Goal: Check status: Check status

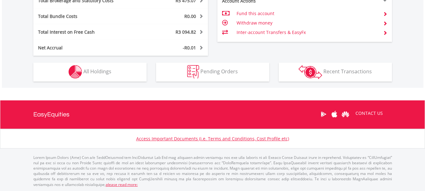
scroll to position [391, 0]
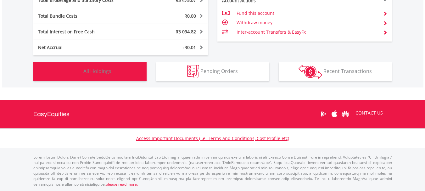
click at [125, 67] on button "Holdings All Holdings" at bounding box center [89, 71] width 113 height 19
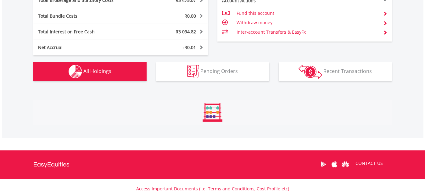
scroll to position [491, 0]
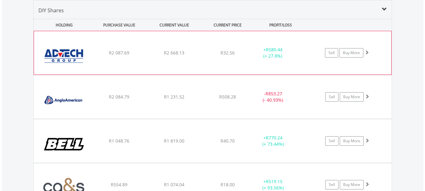
click at [366, 53] on span at bounding box center [366, 52] width 4 height 4
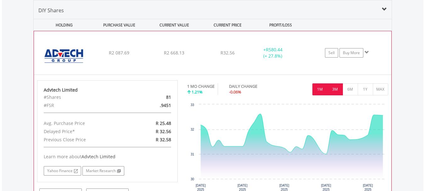
click at [336, 89] on button "3M" at bounding box center [334, 89] width 15 height 12
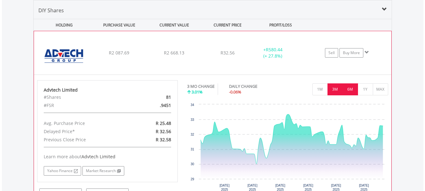
click at [350, 91] on button "6M" at bounding box center [349, 89] width 15 height 12
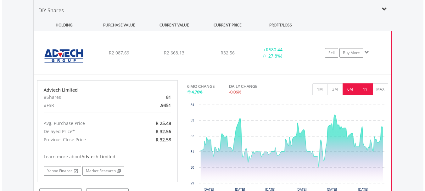
click at [365, 91] on button "1Y" at bounding box center [364, 89] width 15 height 12
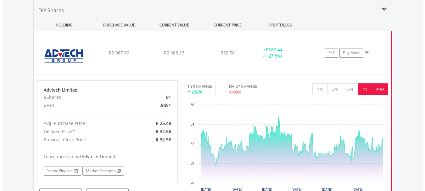
click at [383, 91] on button "MAX" at bounding box center [380, 89] width 15 height 12
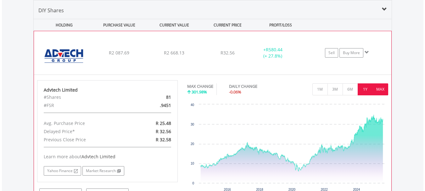
click at [366, 90] on button "1Y" at bounding box center [364, 89] width 15 height 12
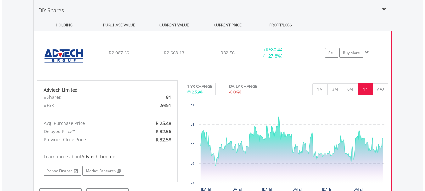
click at [366, 53] on span at bounding box center [366, 52] width 4 height 4
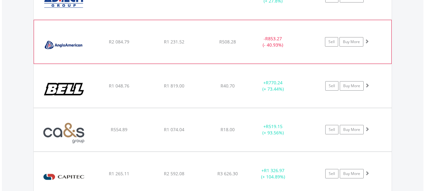
scroll to position [554, 0]
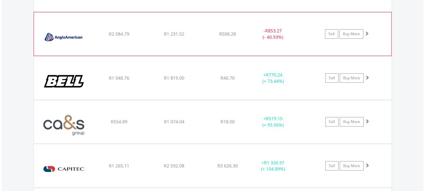
click at [366, 35] on span at bounding box center [366, 33] width 4 height 4
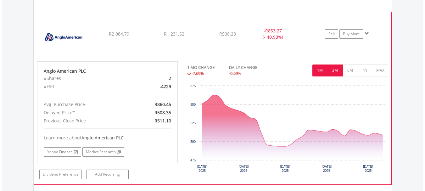
click at [337, 69] on button "3M" at bounding box center [334, 70] width 15 height 12
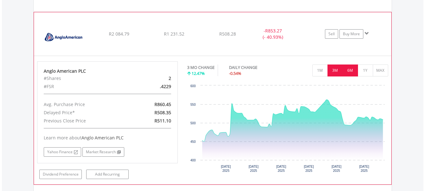
click at [348, 70] on button "6M" at bounding box center [349, 70] width 15 height 12
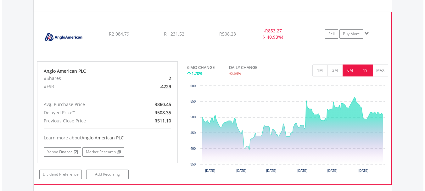
click at [360, 70] on button "1Y" at bounding box center [364, 70] width 15 height 12
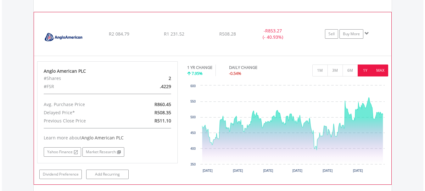
click at [378, 70] on button "MAX" at bounding box center [380, 70] width 15 height 12
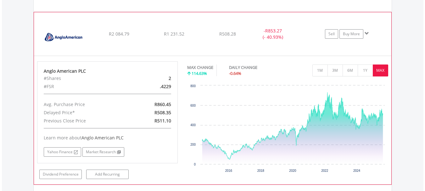
click at [366, 32] on span at bounding box center [366, 33] width 4 height 4
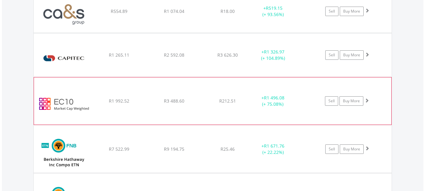
scroll to position [680, 0]
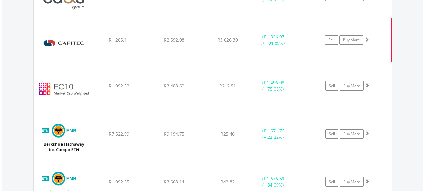
click at [365, 39] on span at bounding box center [366, 39] width 4 height 4
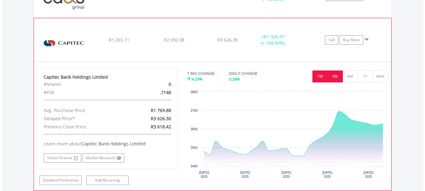
click at [338, 74] on button "3M" at bounding box center [334, 76] width 15 height 12
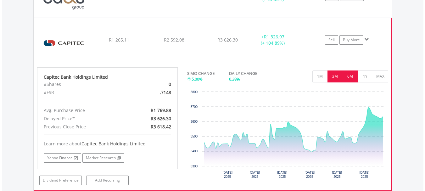
click at [351, 77] on button "6M" at bounding box center [349, 76] width 15 height 12
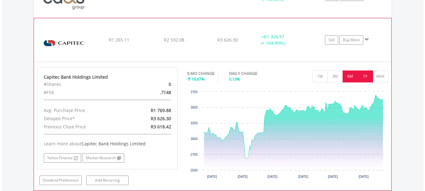
click at [362, 78] on button "1Y" at bounding box center [364, 76] width 15 height 12
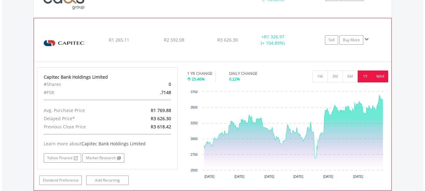
click at [376, 78] on button "MAX" at bounding box center [380, 76] width 15 height 12
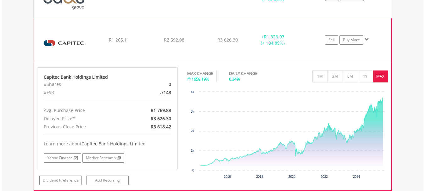
click at [366, 40] on span at bounding box center [366, 39] width 4 height 4
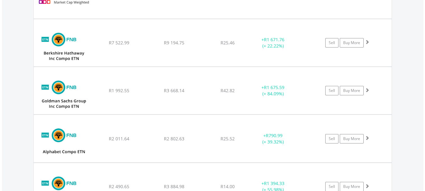
scroll to position [774, 0]
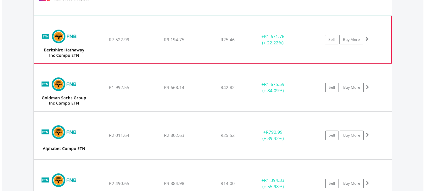
click at [366, 37] on span at bounding box center [366, 38] width 4 height 4
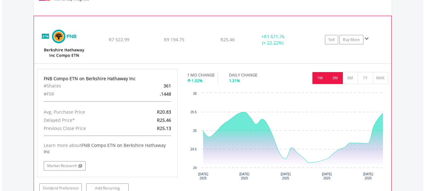
click at [333, 76] on button "3M" at bounding box center [334, 78] width 15 height 12
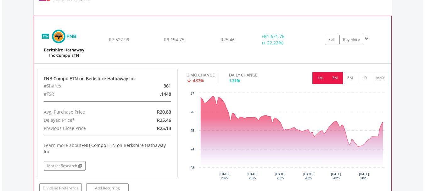
click at [324, 77] on button "1M" at bounding box center [319, 78] width 15 height 12
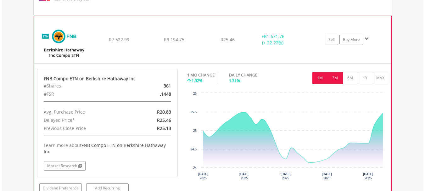
click at [340, 77] on button "3M" at bounding box center [334, 78] width 15 height 12
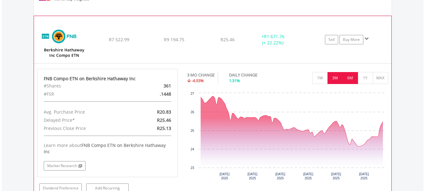
click at [347, 76] on button "6M" at bounding box center [349, 78] width 15 height 12
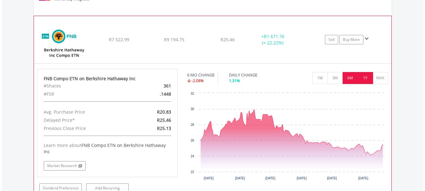
click at [363, 77] on button "1Y" at bounding box center [364, 78] width 15 height 12
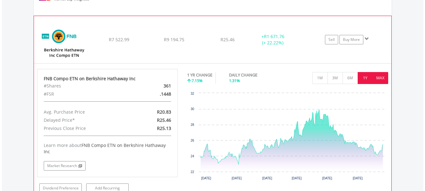
click at [384, 77] on button "MAX" at bounding box center [380, 78] width 15 height 12
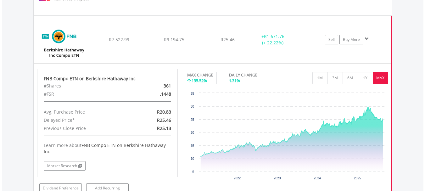
click at [366, 39] on span at bounding box center [366, 38] width 4 height 4
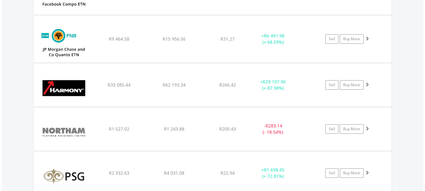
scroll to position [1026, 0]
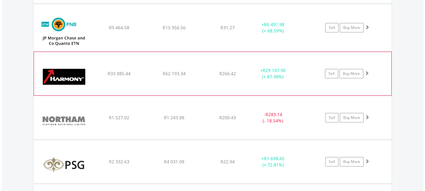
click at [368, 74] on span at bounding box center [366, 73] width 4 height 4
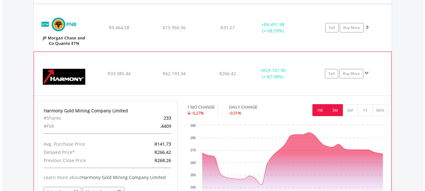
click at [338, 109] on button "3M" at bounding box center [334, 110] width 15 height 12
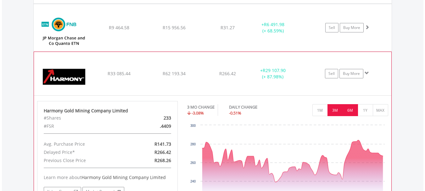
click at [349, 108] on button "6M" at bounding box center [349, 110] width 15 height 12
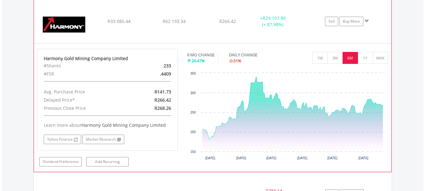
scroll to position [1089, 0]
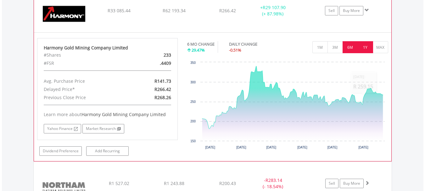
click at [364, 49] on button "1Y" at bounding box center [364, 47] width 15 height 12
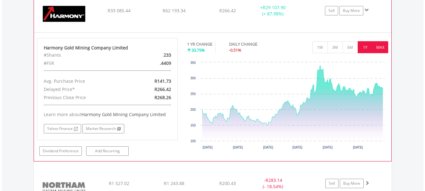
click at [382, 47] on button "MAX" at bounding box center [380, 47] width 15 height 12
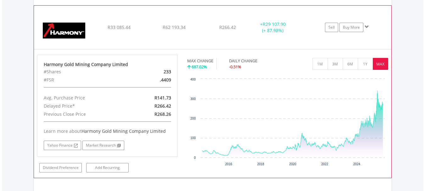
scroll to position [1057, 0]
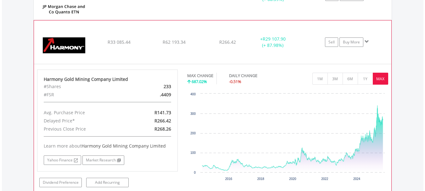
click at [366, 43] on span at bounding box center [366, 41] width 4 height 4
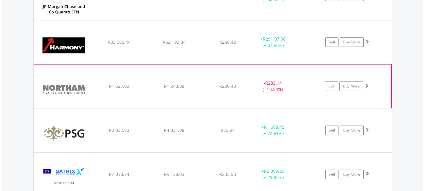
click at [366, 86] on span at bounding box center [366, 85] width 4 height 4
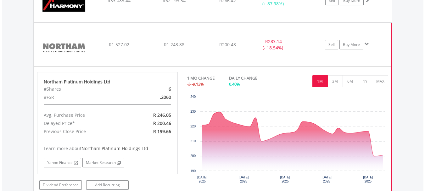
scroll to position [1120, 0]
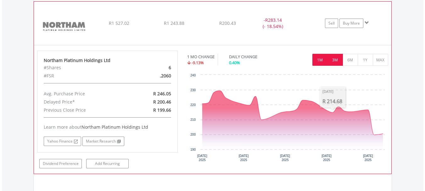
click at [331, 61] on button "3M" at bounding box center [334, 60] width 15 height 12
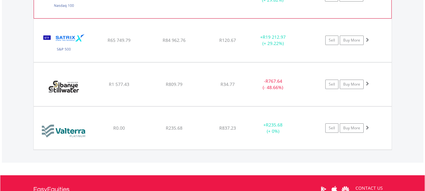
scroll to position [1372, 0]
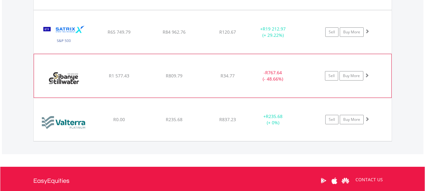
click at [366, 74] on span at bounding box center [366, 75] width 4 height 4
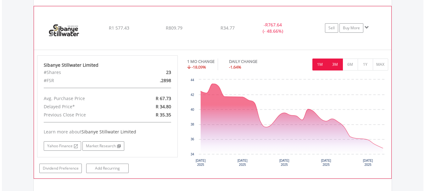
scroll to position [1435, 0]
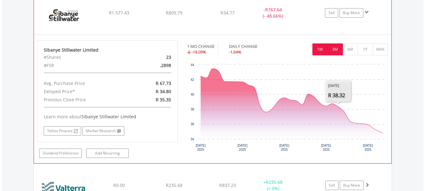
click at [331, 48] on button "3M" at bounding box center [334, 49] width 15 height 12
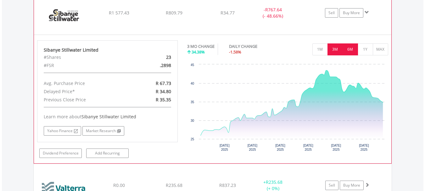
click at [350, 50] on button "6M" at bounding box center [349, 49] width 15 height 12
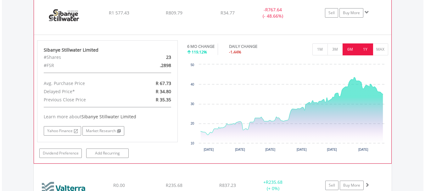
click at [363, 51] on button "1Y" at bounding box center [364, 49] width 15 height 12
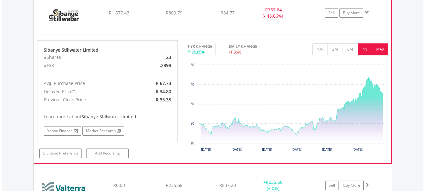
click at [375, 51] on button "MAX" at bounding box center [380, 49] width 15 height 12
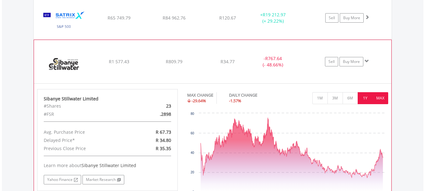
scroll to position [1372, 0]
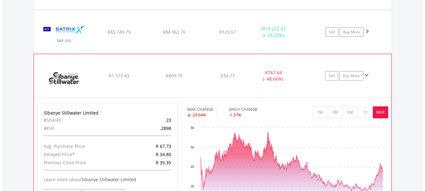
click at [366, 74] on span at bounding box center [366, 75] width 4 height 4
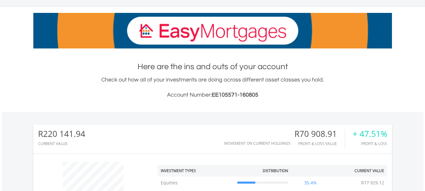
scroll to position [0, 0]
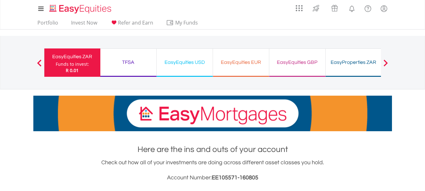
click at [195, 63] on div "EasyEquities USD" at bounding box center [184, 62] width 48 height 9
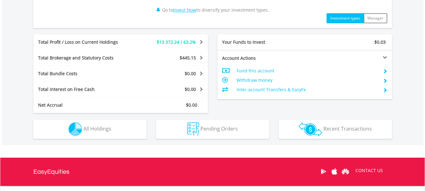
scroll to position [314, 0]
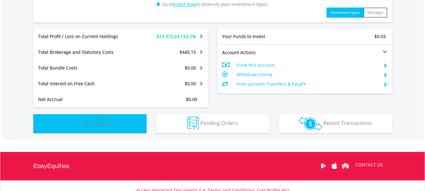
click at [108, 118] on button "Holdings All Holdings" at bounding box center [89, 123] width 113 height 19
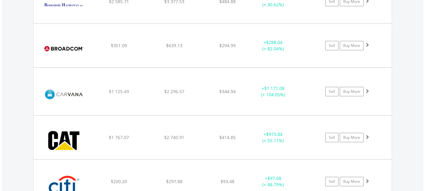
scroll to position [718, 0]
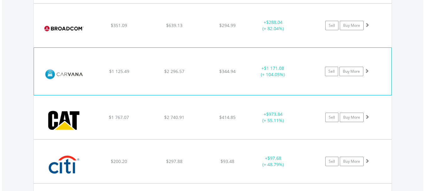
click at [366, 70] on span at bounding box center [366, 71] width 4 height 4
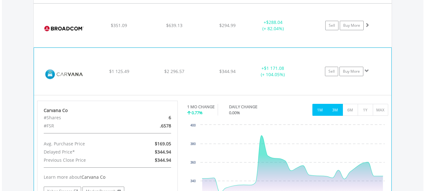
click at [333, 110] on button "3M" at bounding box center [334, 110] width 15 height 12
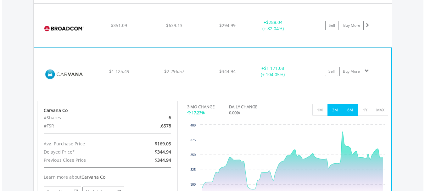
click at [350, 109] on button "6M" at bounding box center [349, 110] width 15 height 12
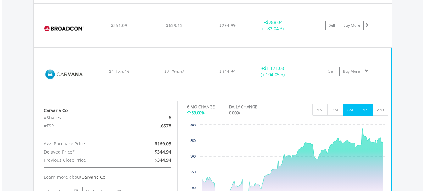
click at [363, 109] on button "1Y" at bounding box center [364, 110] width 15 height 12
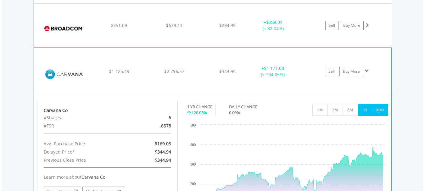
click at [378, 112] on button "MAX" at bounding box center [380, 110] width 15 height 12
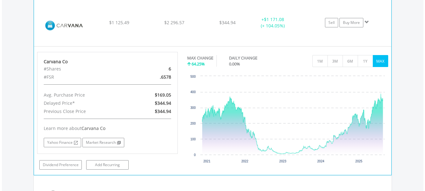
scroll to position [781, 0]
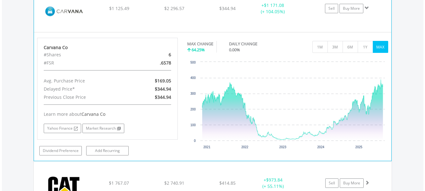
click at [366, 8] on span at bounding box center [366, 8] width 4 height 4
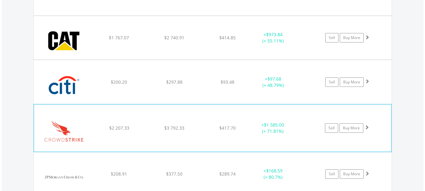
scroll to position [844, 0]
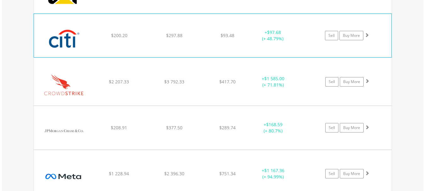
click at [366, 34] on span at bounding box center [366, 35] width 4 height 4
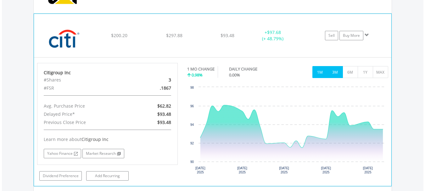
click at [335, 72] on button "3M" at bounding box center [334, 72] width 15 height 12
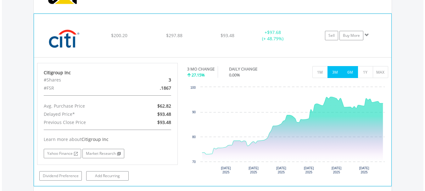
click at [348, 72] on button "6M" at bounding box center [349, 72] width 15 height 12
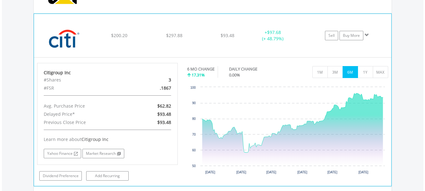
click at [365, 35] on span at bounding box center [366, 35] width 4 height 4
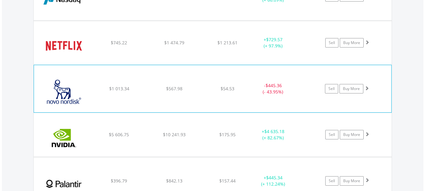
scroll to position [1126, 0]
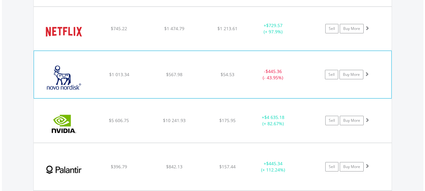
click at [365, 74] on span at bounding box center [366, 74] width 4 height 4
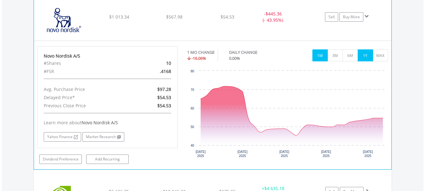
scroll to position [1189, 0]
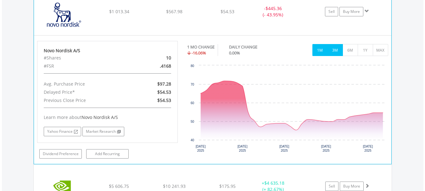
click at [332, 53] on button "3M" at bounding box center [334, 50] width 15 height 12
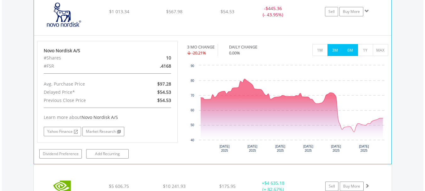
click at [348, 53] on button "6M" at bounding box center [349, 50] width 15 height 12
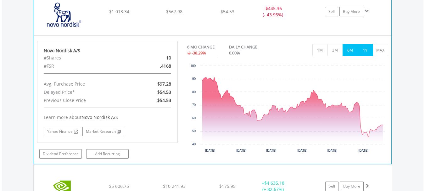
click at [367, 50] on button "1Y" at bounding box center [364, 50] width 15 height 12
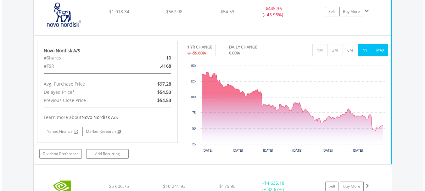
click at [377, 49] on button "MAX" at bounding box center [380, 50] width 15 height 12
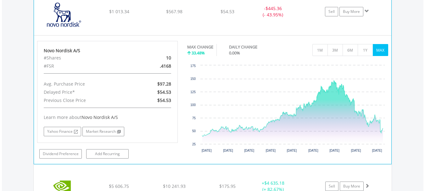
click at [366, 10] on span at bounding box center [366, 11] width 4 height 4
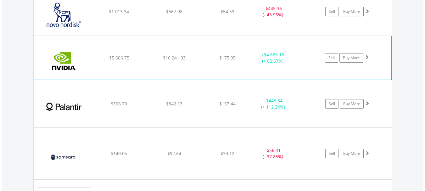
click at [367, 58] on span at bounding box center [366, 57] width 4 height 4
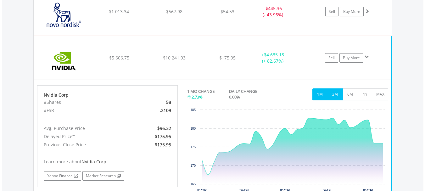
click at [335, 94] on button "3M" at bounding box center [334, 94] width 15 height 12
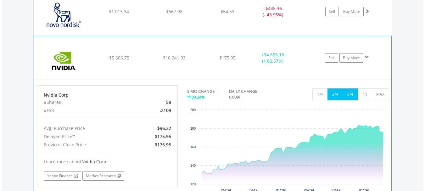
click at [349, 92] on button "6M" at bounding box center [349, 94] width 15 height 12
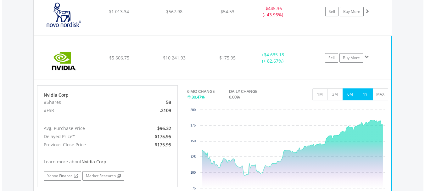
click at [368, 94] on button "1Y" at bounding box center [364, 94] width 15 height 12
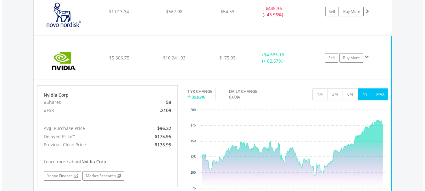
click at [385, 95] on button "MAX" at bounding box center [380, 94] width 15 height 12
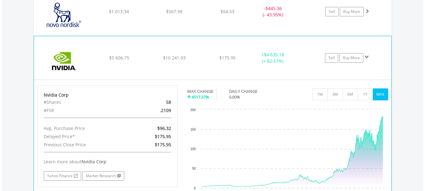
click at [365, 56] on span at bounding box center [366, 57] width 4 height 4
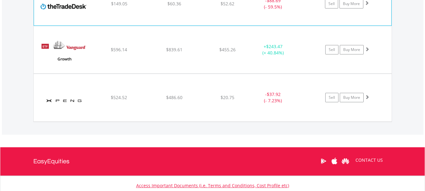
scroll to position [1441, 0]
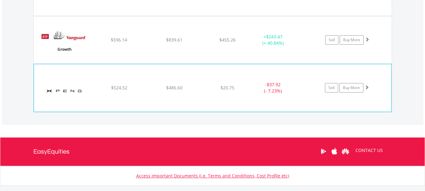
click at [366, 86] on span at bounding box center [366, 87] width 4 height 4
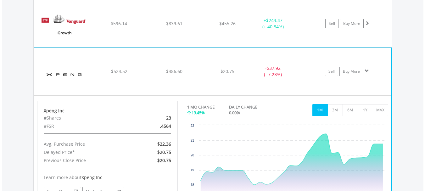
scroll to position [1504, 0]
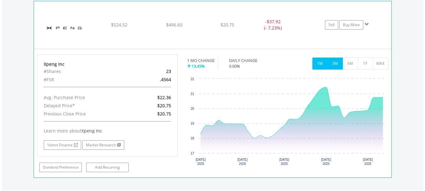
click at [333, 64] on button "3M" at bounding box center [334, 64] width 15 height 12
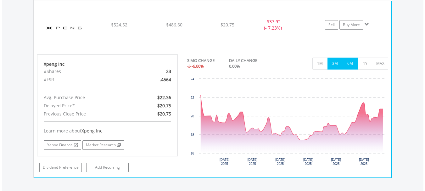
click at [349, 64] on button "6M" at bounding box center [349, 64] width 15 height 12
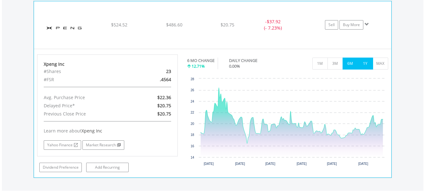
click at [365, 64] on button "1Y" at bounding box center [364, 64] width 15 height 12
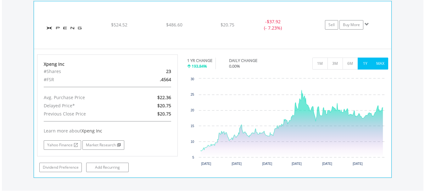
click at [374, 64] on button "MAX" at bounding box center [380, 64] width 15 height 12
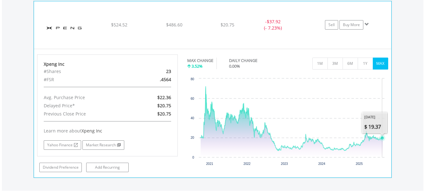
scroll to position [1441, 0]
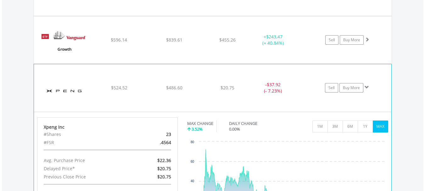
click at [367, 87] on span at bounding box center [366, 87] width 4 height 4
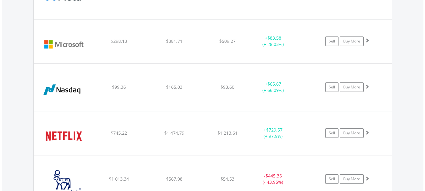
scroll to position [1001, 0]
